Goal: Information Seeking & Learning: Understand process/instructions

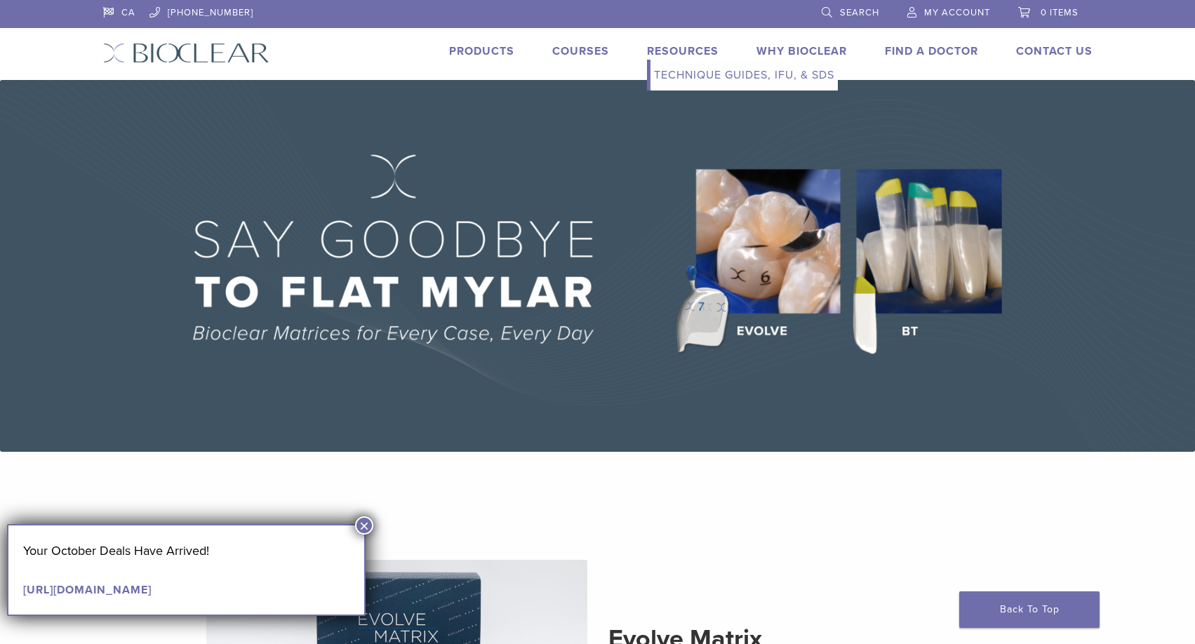
click at [684, 46] on link "Resources" at bounding box center [683, 51] width 72 height 14
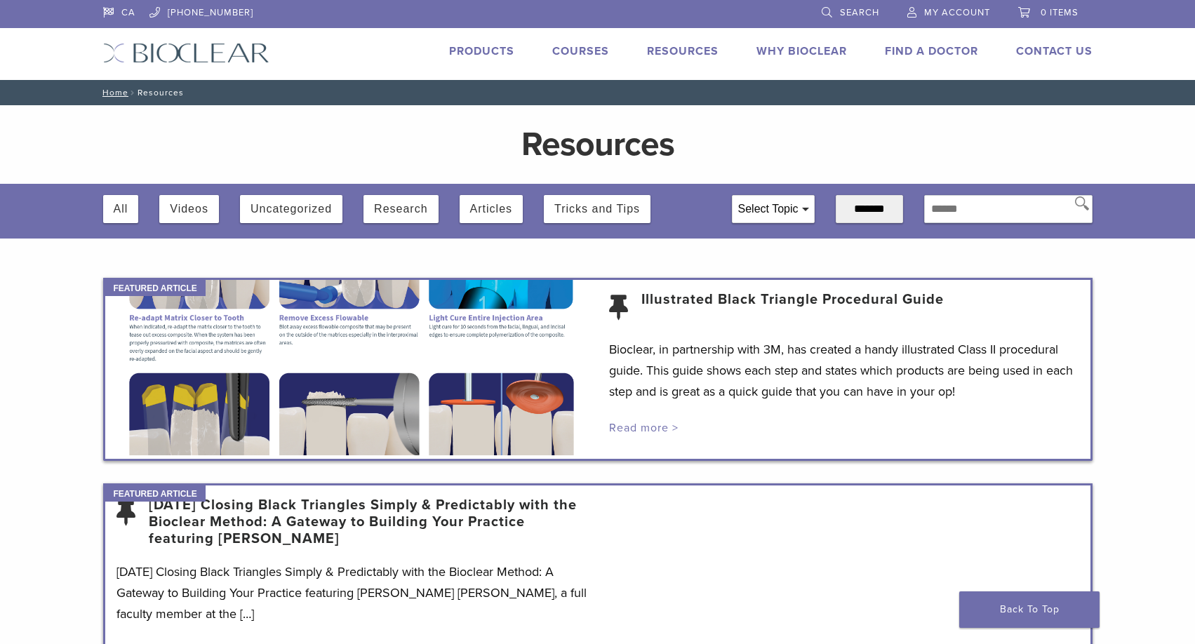
click at [645, 421] on link "Read more >" at bounding box center [643, 428] width 69 height 14
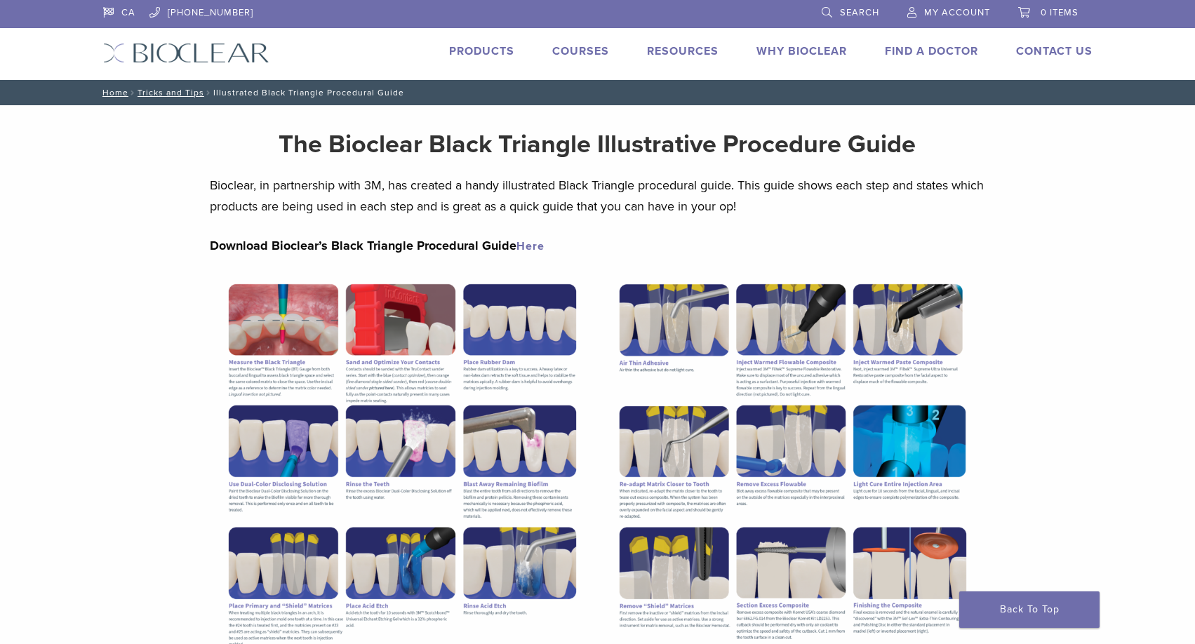
click at [525, 247] on link "Here" at bounding box center [531, 246] width 28 height 14
